Goal: Check status: Check status

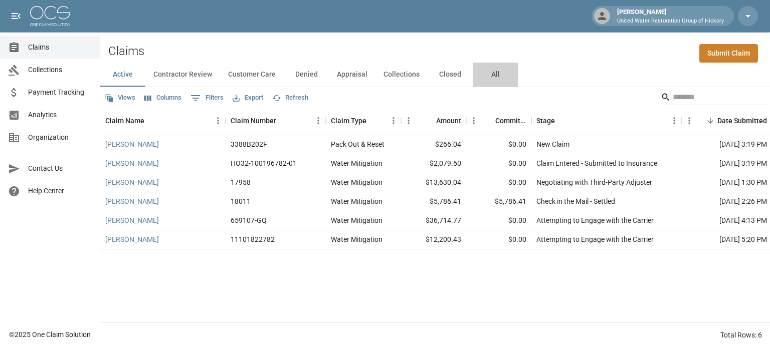
click at [493, 74] on button "All" at bounding box center [495, 75] width 45 height 24
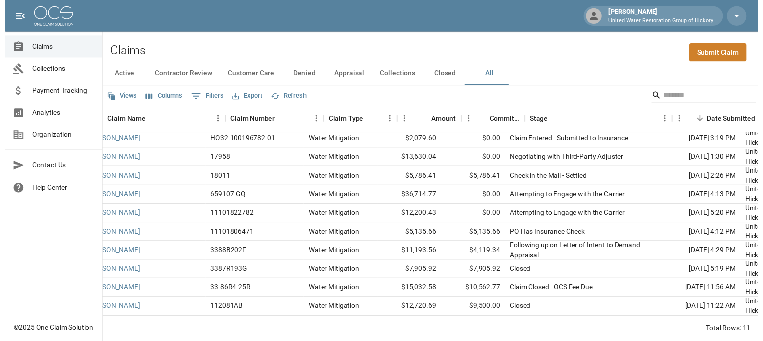
scroll to position [30, 0]
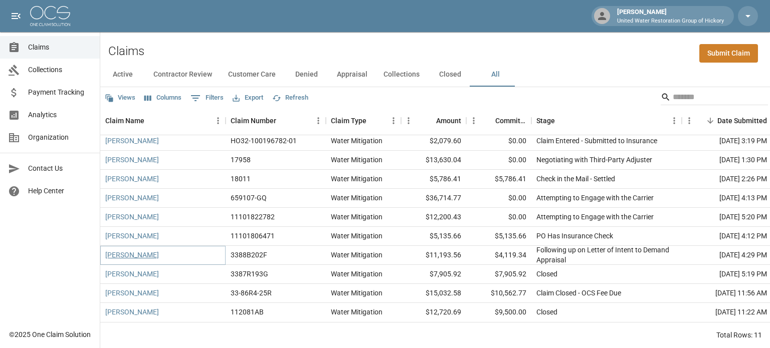
click at [130, 250] on link "[PERSON_NAME]" at bounding box center [132, 255] width 54 height 10
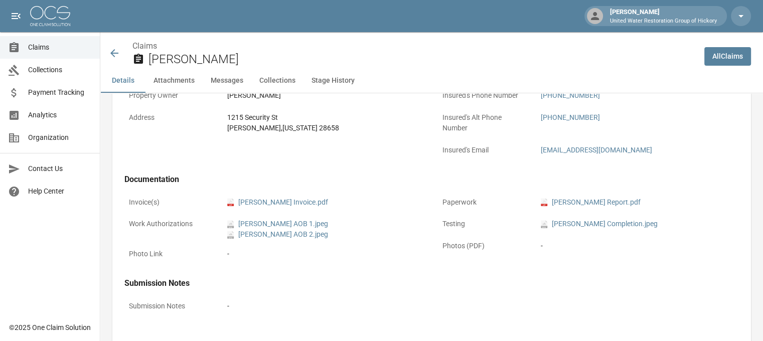
scroll to position [337, 0]
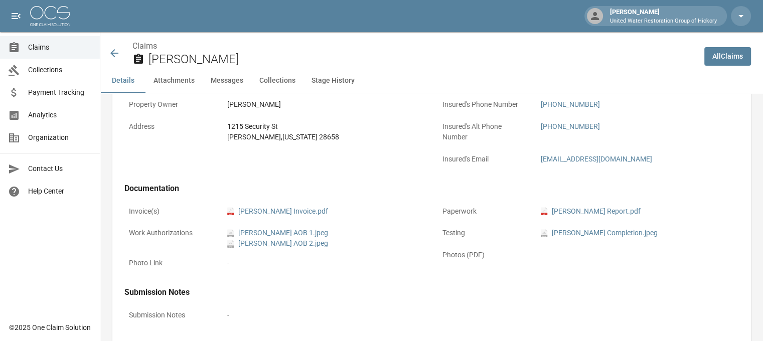
click at [114, 53] on icon at bounding box center [114, 53] width 8 height 8
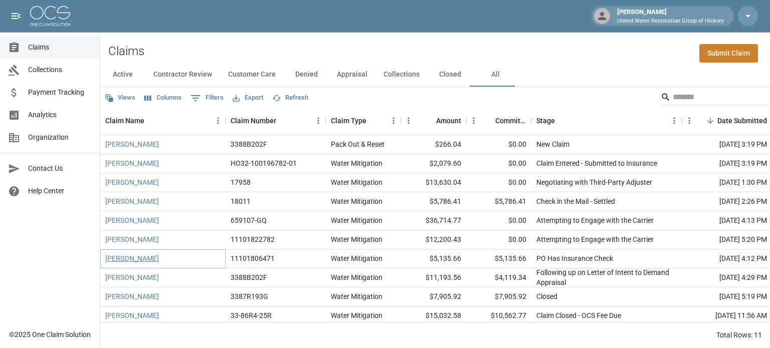
click at [132, 258] on link "[PERSON_NAME]" at bounding box center [132, 259] width 54 height 10
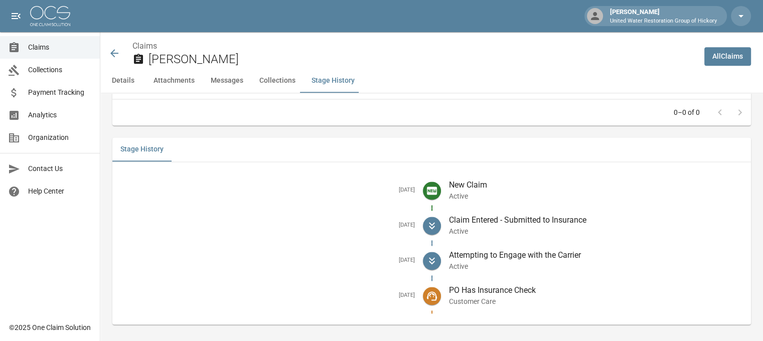
scroll to position [1333, 0]
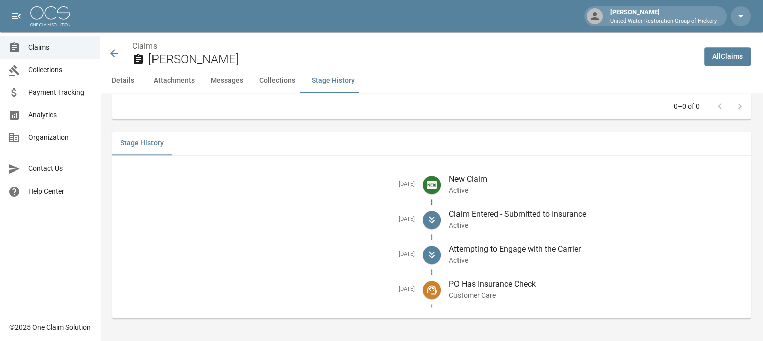
click at [113, 52] on icon at bounding box center [114, 53] width 12 height 12
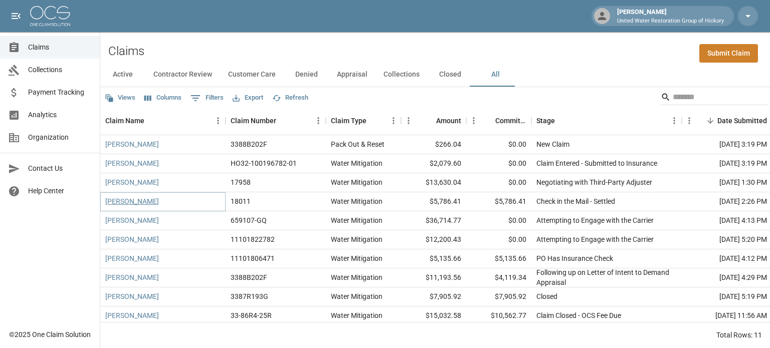
click at [126, 202] on link "[PERSON_NAME]" at bounding box center [132, 202] width 54 height 10
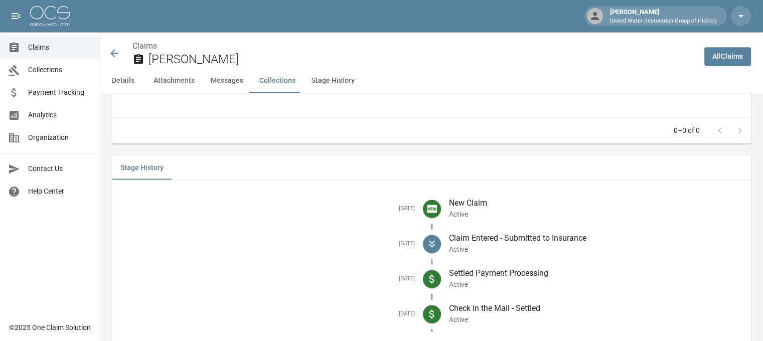
scroll to position [1344, 8]
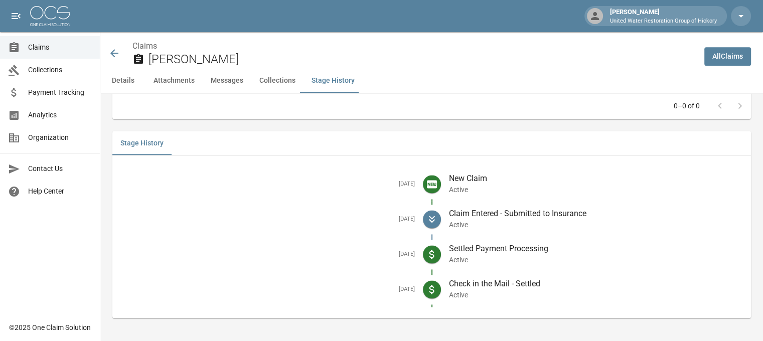
click at [108, 51] on icon at bounding box center [114, 53] width 12 height 12
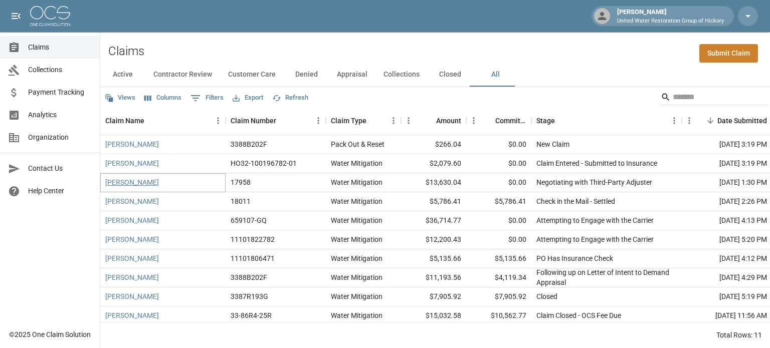
click at [124, 185] on link "[PERSON_NAME]" at bounding box center [132, 182] width 54 height 10
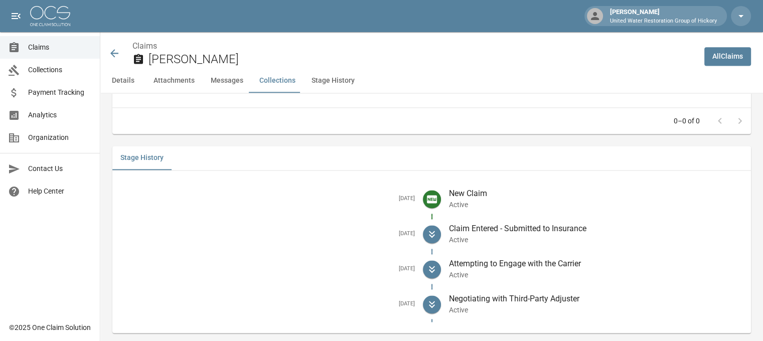
scroll to position [1391, 0]
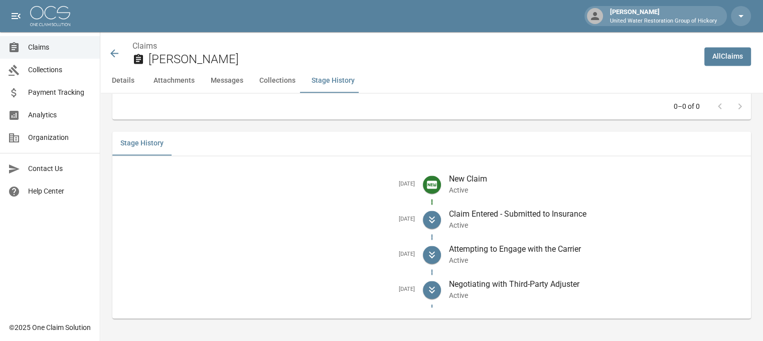
click at [112, 50] on icon at bounding box center [114, 53] width 12 height 12
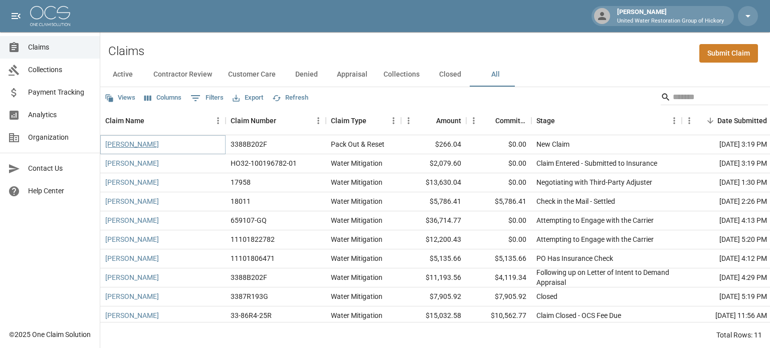
click at [126, 142] on link "[PERSON_NAME]" at bounding box center [132, 144] width 54 height 10
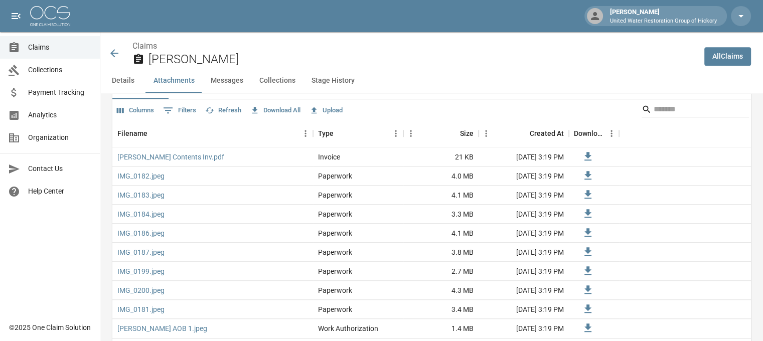
scroll to position [708, 0]
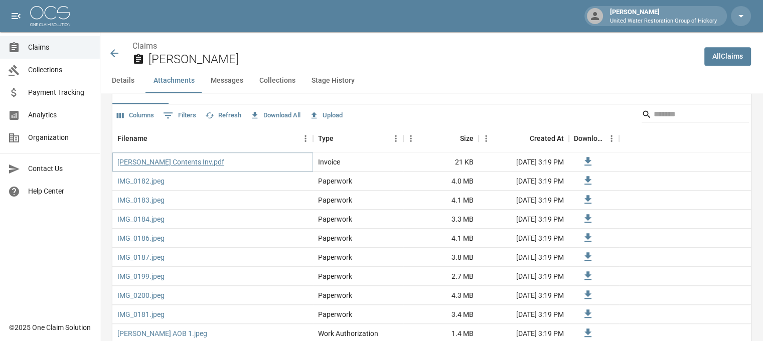
click at [172, 161] on link "[PERSON_NAME] Contents Inv.pdf" at bounding box center [170, 162] width 107 height 10
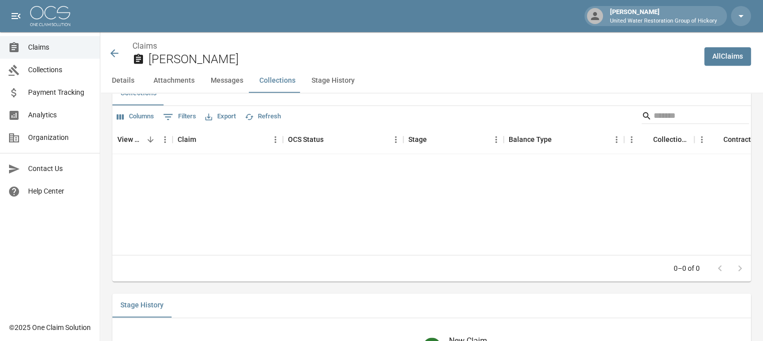
scroll to position [1348, 0]
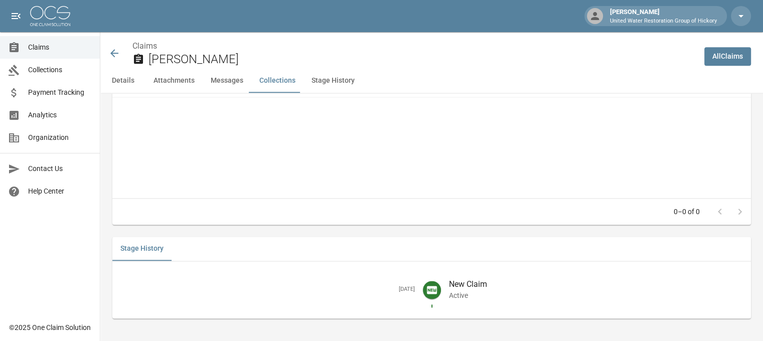
click at [111, 52] on icon at bounding box center [114, 53] width 8 height 8
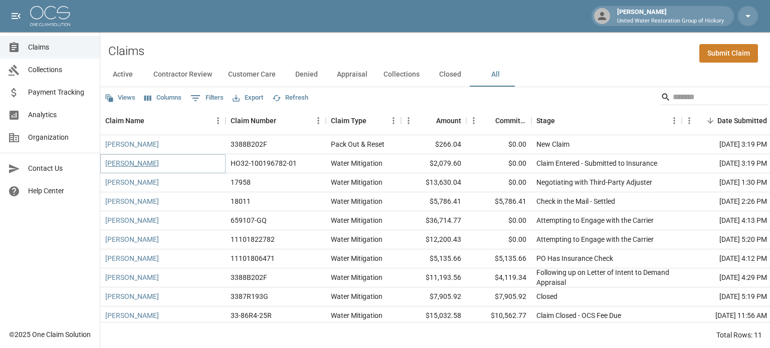
click at [144, 162] on link "[PERSON_NAME]" at bounding box center [132, 163] width 54 height 10
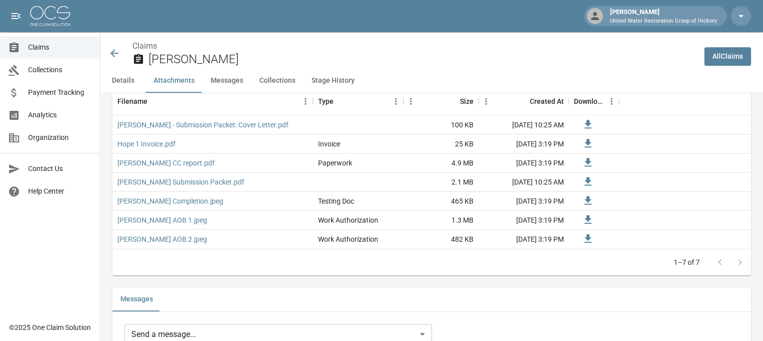
scroll to position [682, 0]
click at [149, 144] on link "Hope 1 Invoice.pdf" at bounding box center [146, 144] width 58 height 10
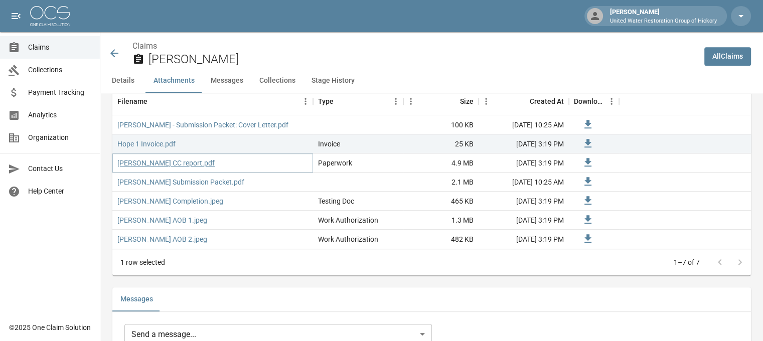
click at [164, 159] on link "[PERSON_NAME] CC report.pdf" at bounding box center [165, 163] width 97 height 10
